Goal: Information Seeking & Learning: Learn about a topic

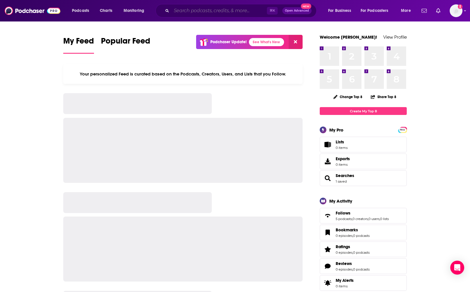
click at [192, 12] on input "Search podcasts, credits, & more..." at bounding box center [218, 10] width 95 height 9
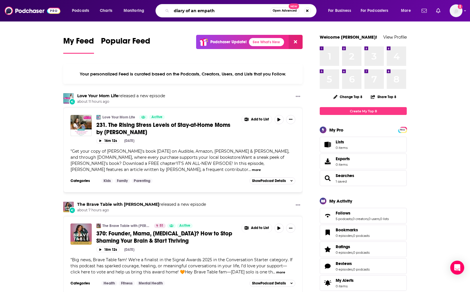
type input "diary of an empath"
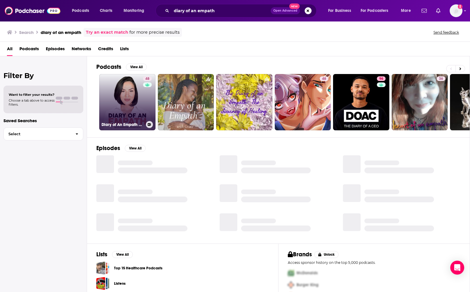
click at [134, 97] on link "48 Diary of An Empath by [PERSON_NAME], LCSW" at bounding box center [127, 102] width 56 height 56
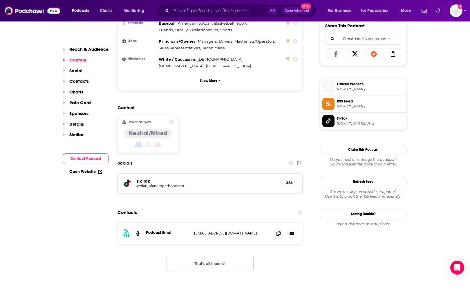
scroll to position [358, 0]
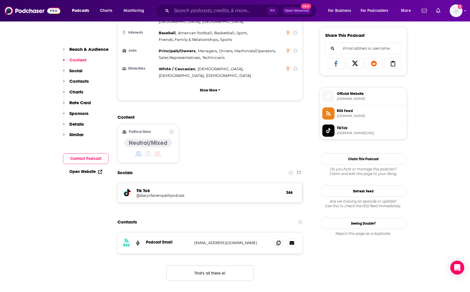
click at [76, 82] on p "Contacts" at bounding box center [78, 81] width 19 height 6
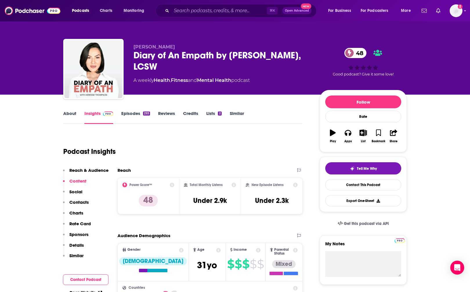
scroll to position [0, 0]
click at [237, 114] on link "Similar" at bounding box center [237, 116] width 14 height 13
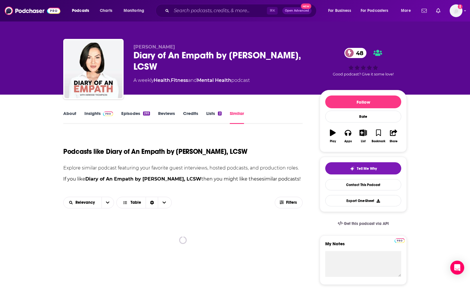
click at [209, 113] on link "Lists 2" at bounding box center [213, 116] width 15 height 13
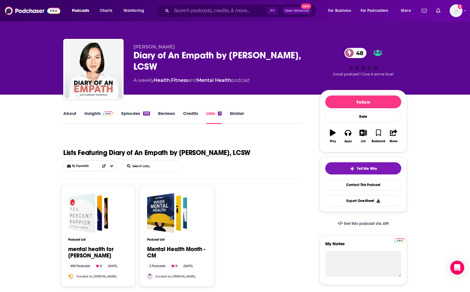
click at [172, 113] on link "Reviews" at bounding box center [166, 116] width 17 height 13
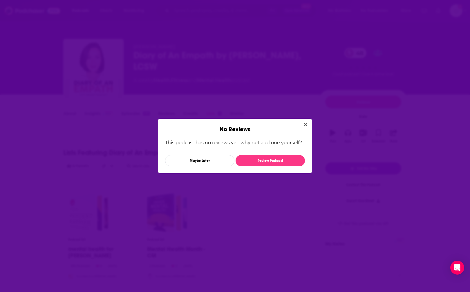
click at [305, 125] on icon "Close" at bounding box center [305, 124] width 3 height 3
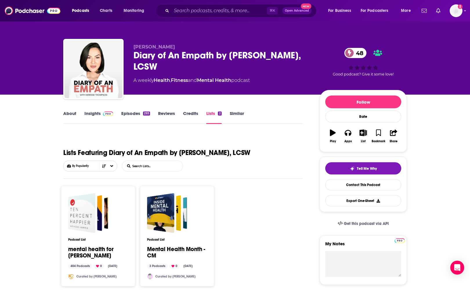
click at [129, 116] on link "Episodes 293" at bounding box center [135, 116] width 29 height 13
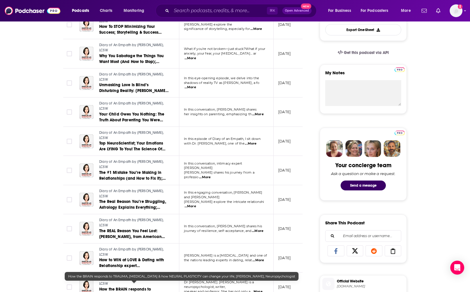
scroll to position [170, 0]
